Goal: Information Seeking & Learning: Learn about a topic

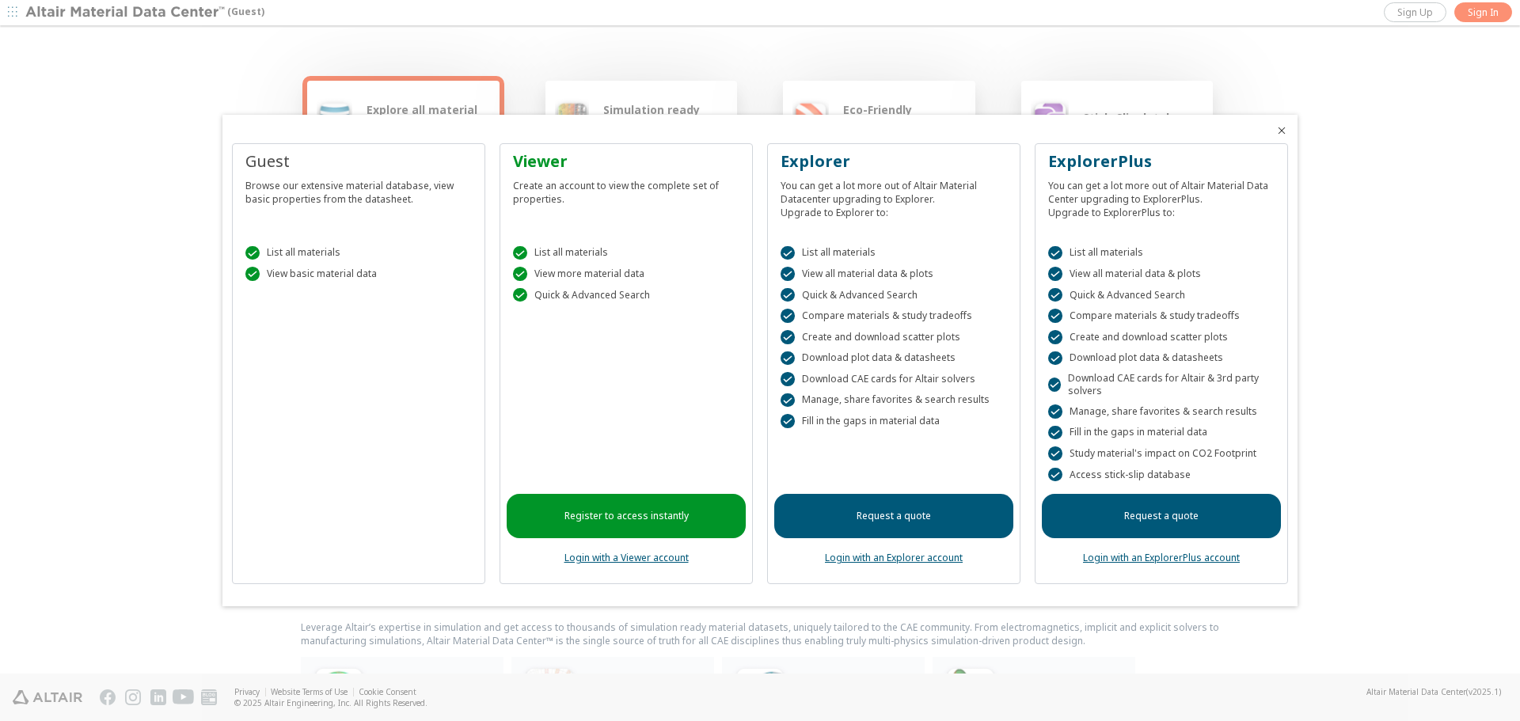
click at [1280, 127] on icon "Close" at bounding box center [1282, 130] width 13 height 13
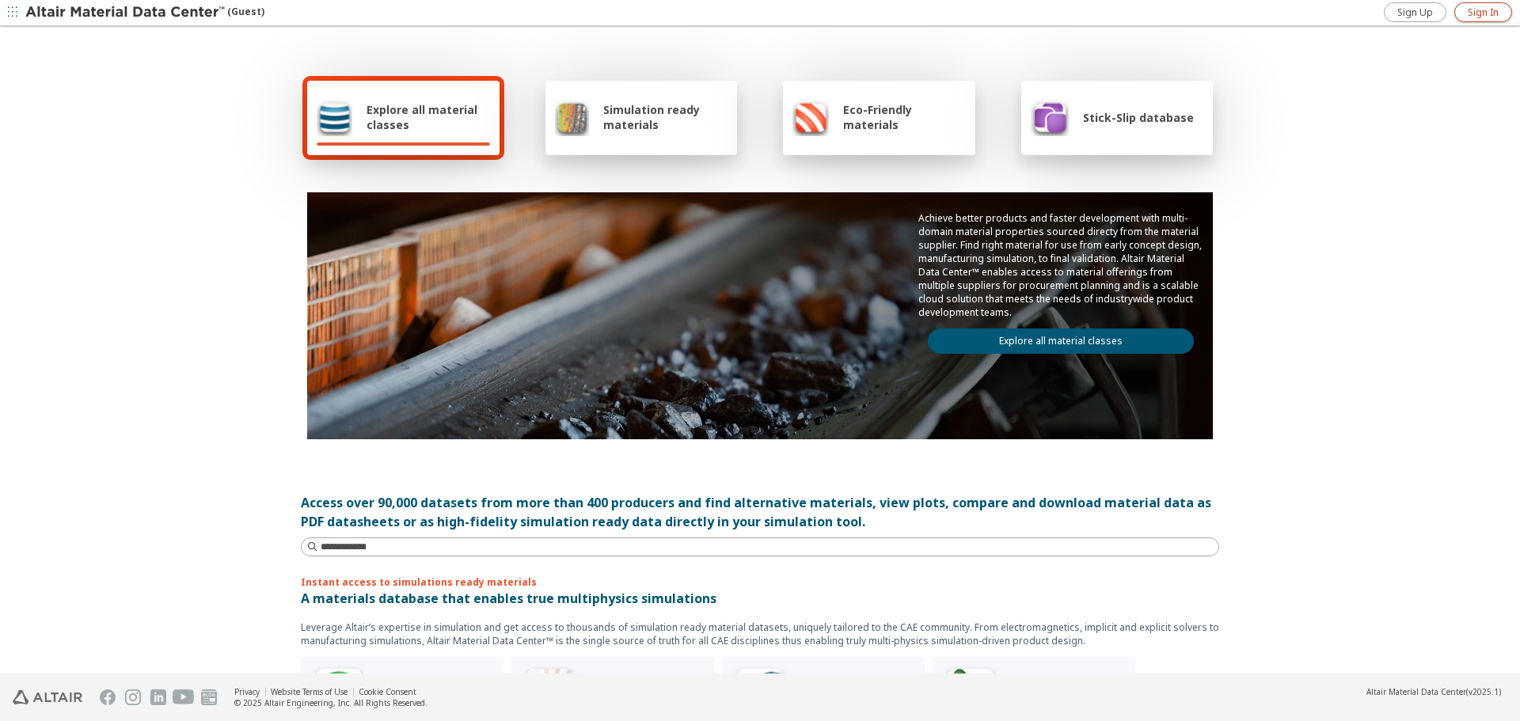
click at [1474, 5] on link "Sign In" at bounding box center [1484, 12] width 58 height 20
click at [1098, 337] on link "Explore all material classes" at bounding box center [1061, 341] width 266 height 25
click at [1110, 344] on link "Explore all material classes" at bounding box center [1061, 341] width 266 height 25
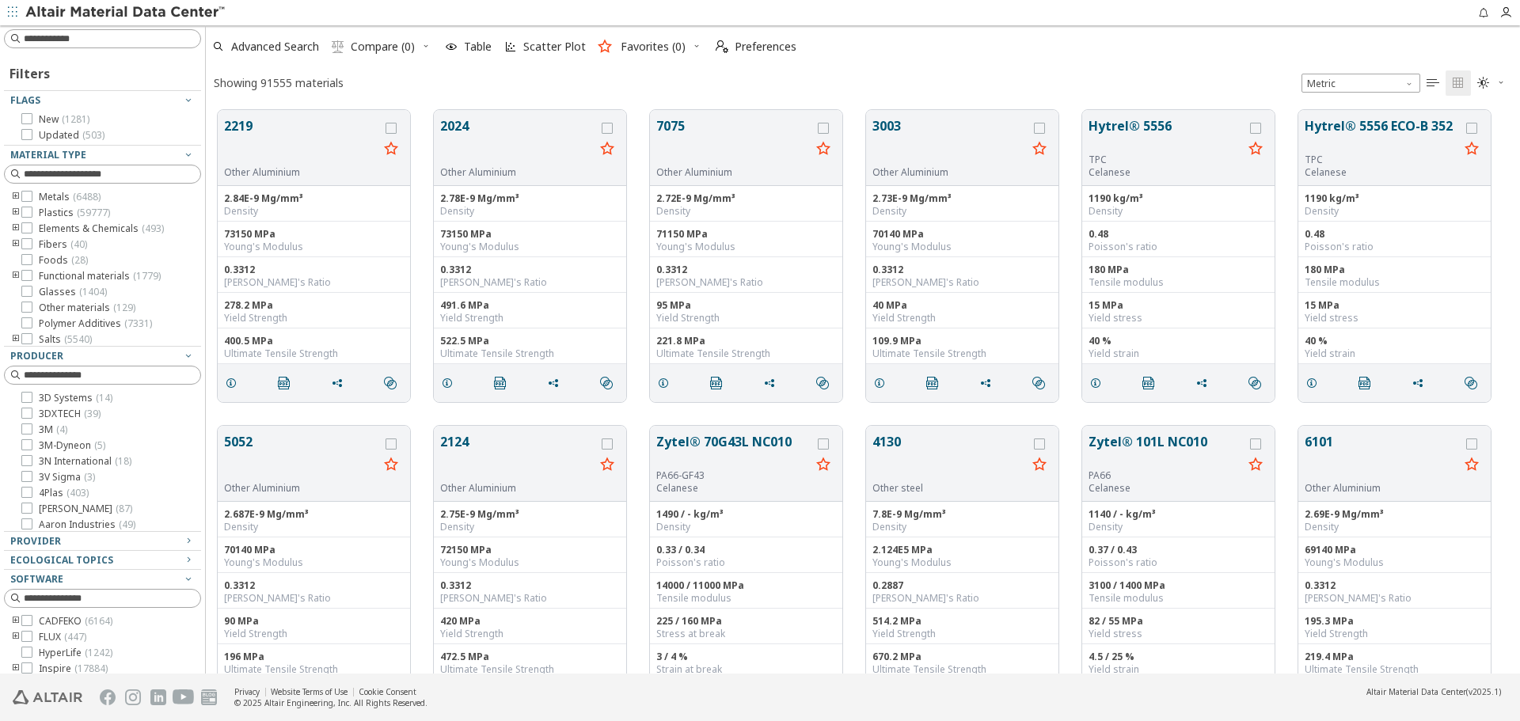
scroll to position [564, 1303]
